Goal: Obtain resource: Download file/media

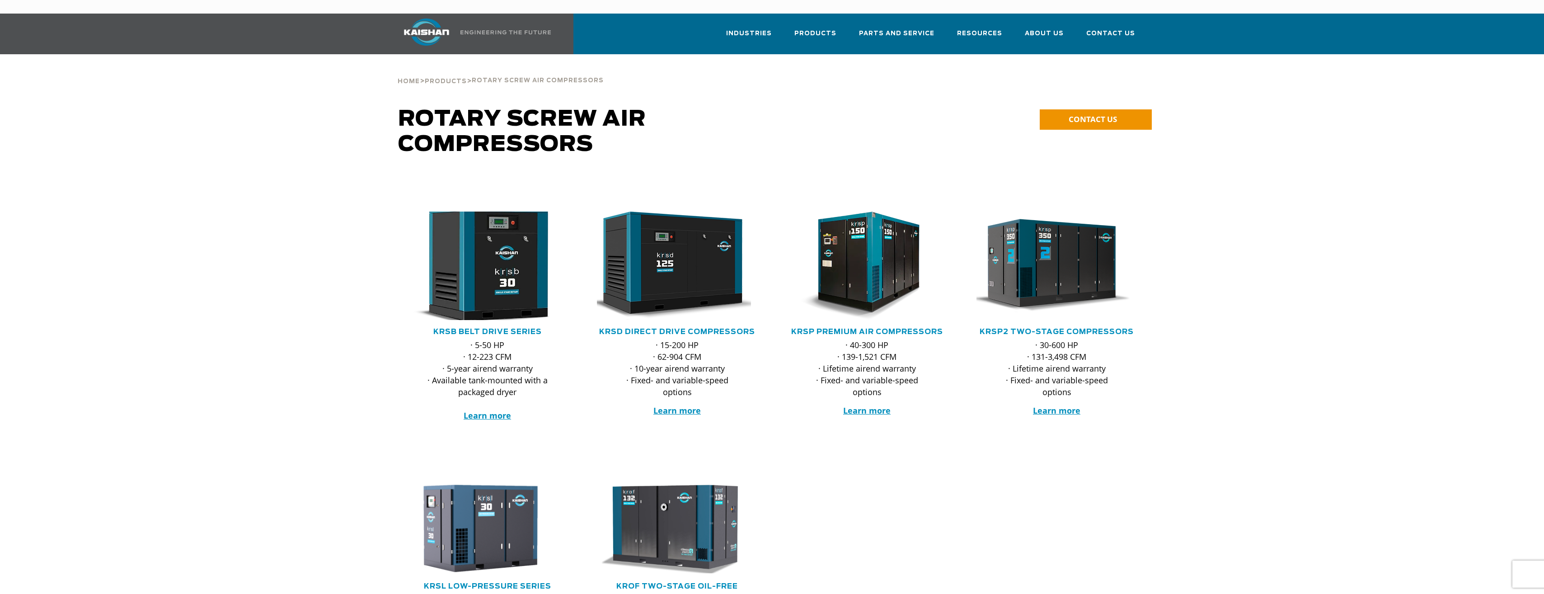
click at [503, 278] on img at bounding box center [480, 265] width 177 height 119
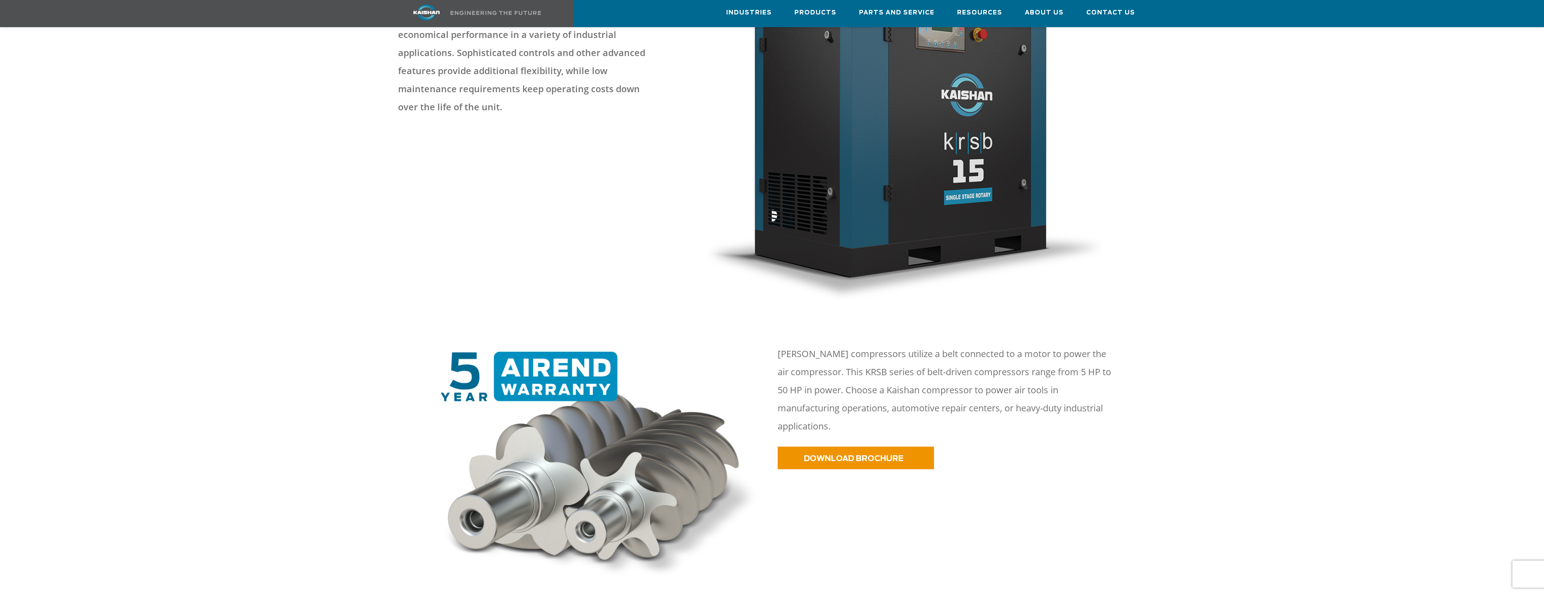
scroll to position [181, 0]
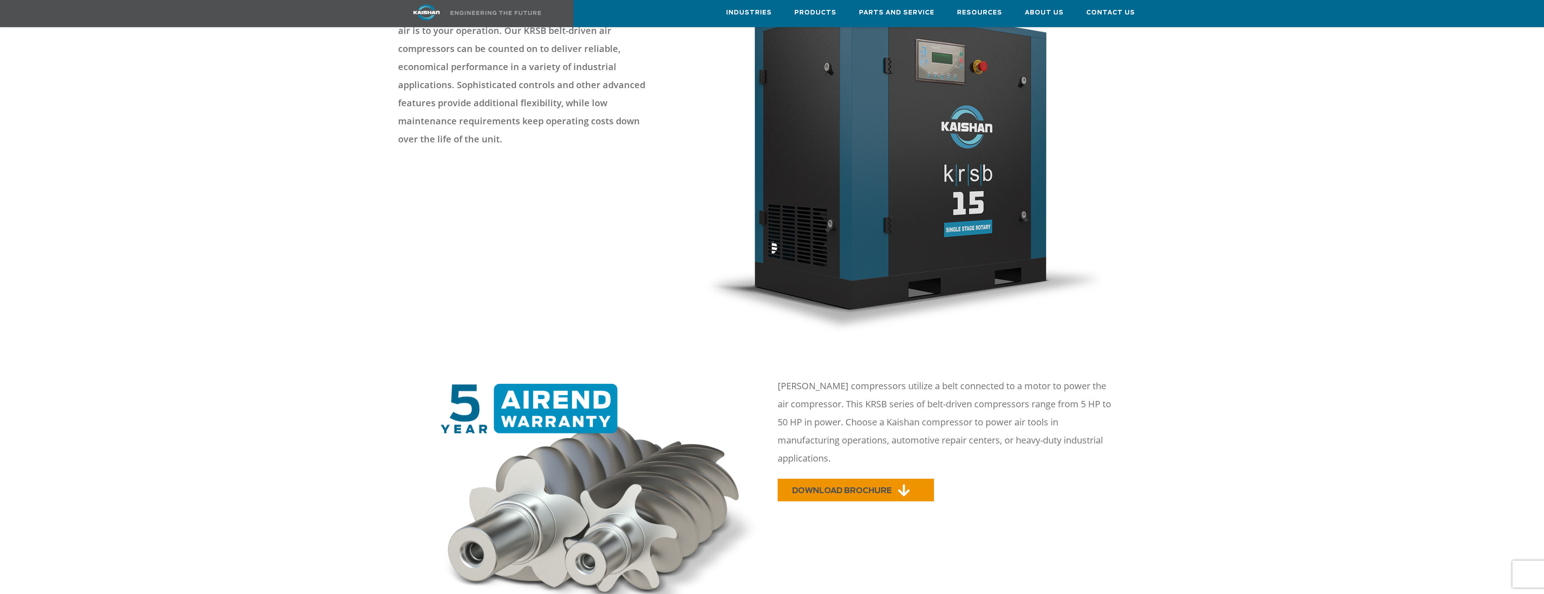
click at [819, 487] on span "DOWNLOAD BROCHURE" at bounding box center [841, 491] width 99 height 8
